Goal: Information Seeking & Learning: Learn about a topic

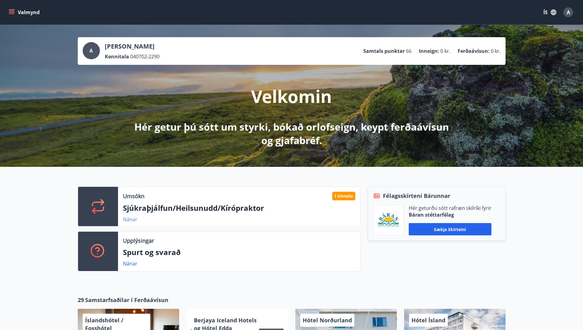
click at [132, 220] on link "Nánar" at bounding box center [130, 219] width 14 height 7
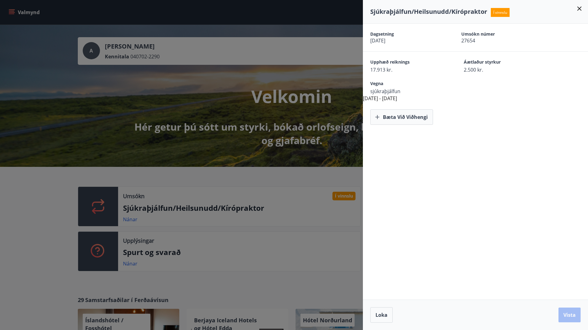
click at [259, 236] on div at bounding box center [294, 165] width 588 height 330
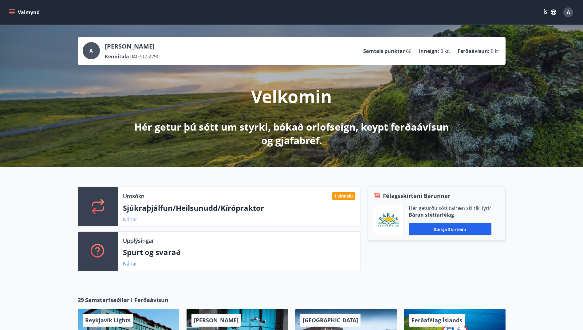
click at [127, 218] on link "Nánar" at bounding box center [130, 219] width 14 height 7
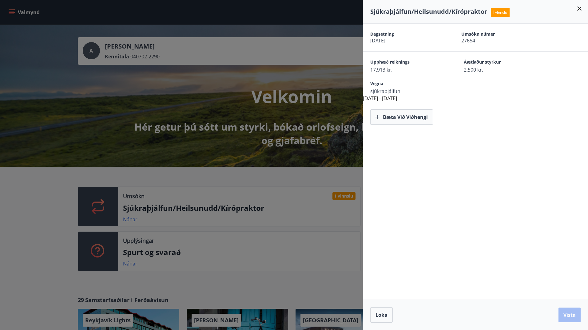
click at [35, 176] on div at bounding box center [294, 165] width 588 height 330
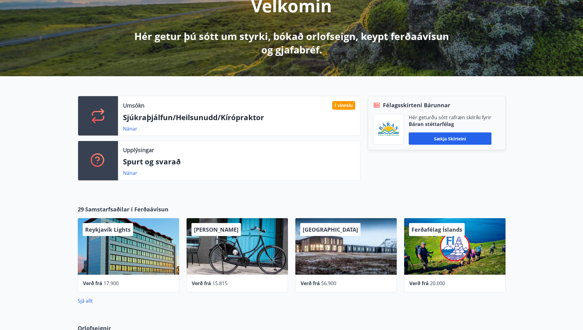
scroll to position [123, 0]
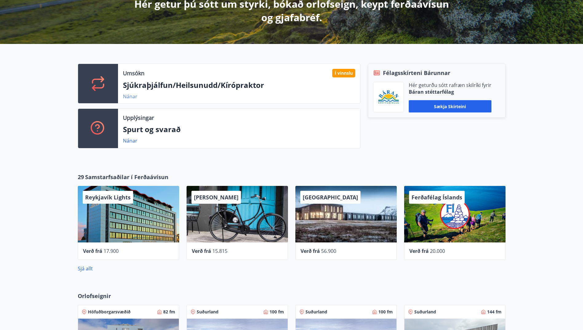
click at [133, 99] on link "Nánar" at bounding box center [130, 96] width 14 height 7
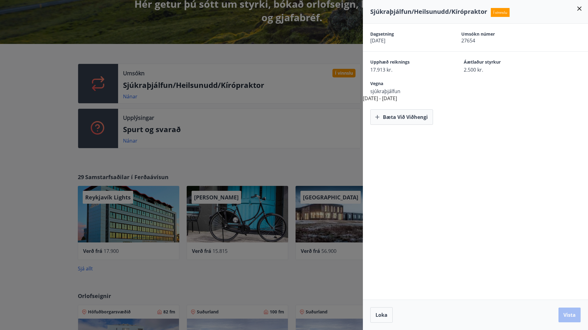
click at [66, 108] on div at bounding box center [294, 165] width 588 height 330
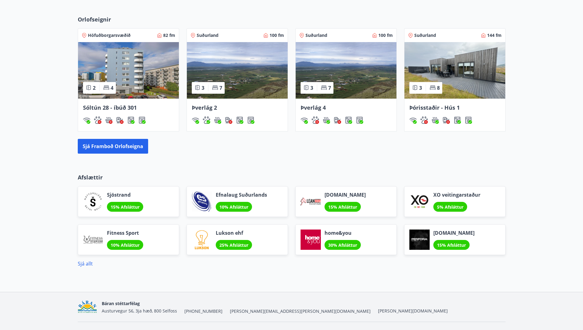
scroll to position [413, 0]
